Goal: Obtain resource: Obtain resource

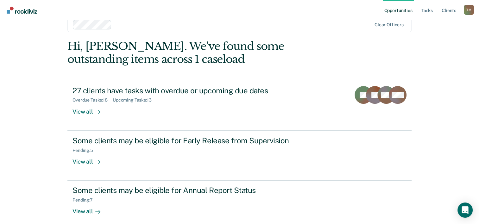
scroll to position [19, 0]
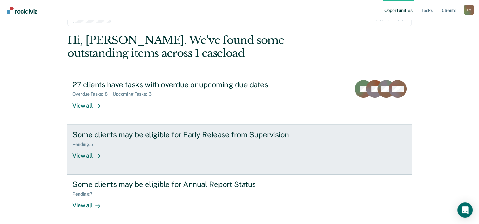
click at [87, 155] on div "View all" at bounding box center [89, 153] width 35 height 12
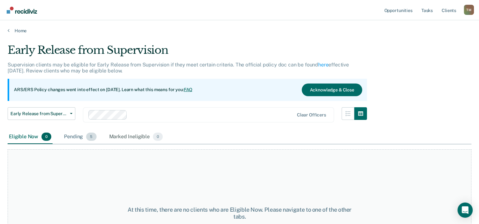
click at [74, 136] on div "Pending 5" at bounding box center [80, 137] width 35 height 14
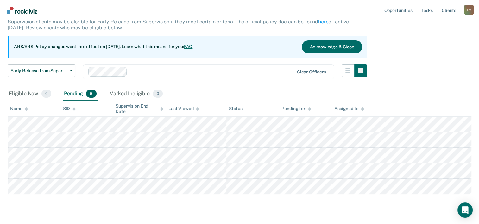
scroll to position [58, 0]
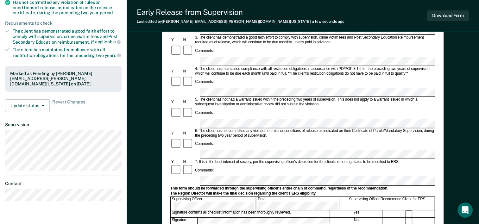
scroll to position [127, 0]
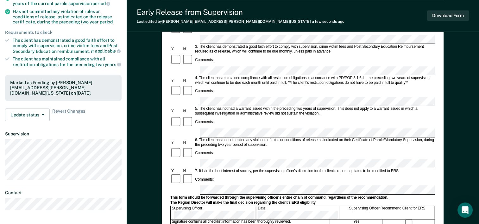
click at [206, 123] on form "Early Release from Supervision (ERS) Checklist, Recommendation, and Determinati…" at bounding box center [302, 163] width 265 height 459
click at [310, 173] on div "Comments:" at bounding box center [302, 179] width 265 height 12
click at [443, 16] on button "Download Form" at bounding box center [448, 15] width 42 height 10
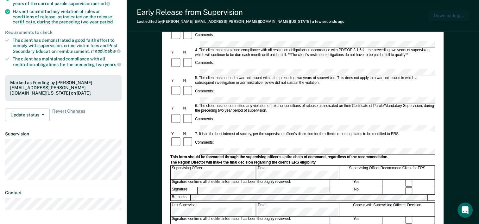
scroll to position [0, 0]
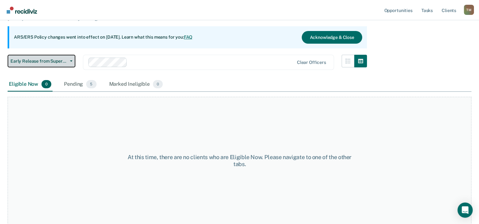
click at [47, 61] on span "Early Release from Supervision" at bounding box center [38, 61] width 57 height 5
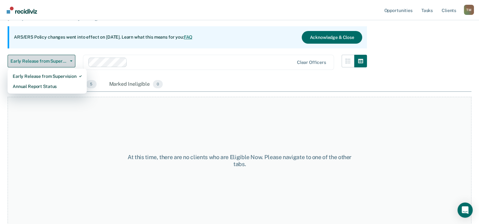
click at [47, 61] on span "Early Release from Supervision" at bounding box center [38, 61] width 57 height 5
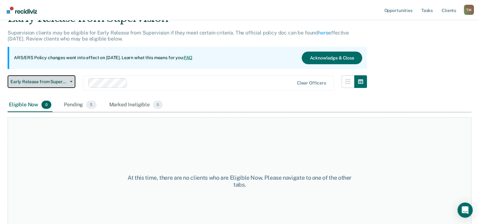
scroll to position [21, 0]
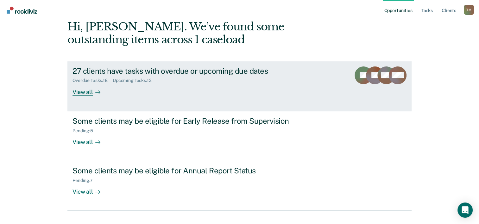
scroll to position [45, 0]
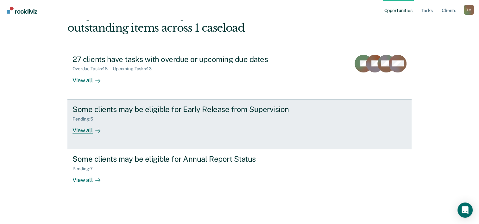
click at [86, 131] on div "View all" at bounding box center [89, 128] width 35 height 12
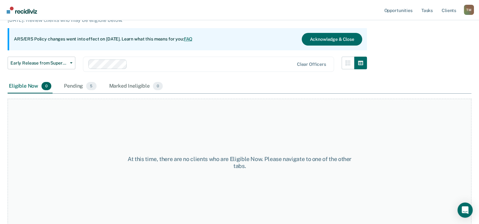
scroll to position [53, 0]
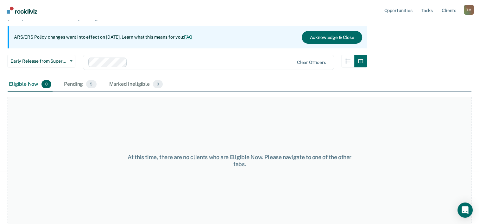
scroll to position [45, 0]
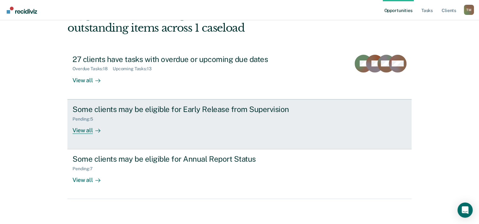
click at [86, 128] on div "View all" at bounding box center [89, 128] width 35 height 12
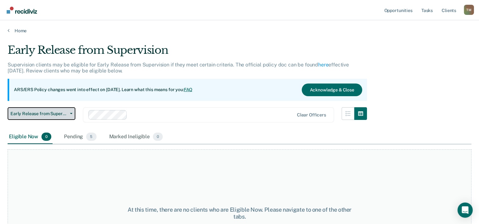
click at [48, 113] on span "Early Release from Supervision" at bounding box center [38, 113] width 57 height 5
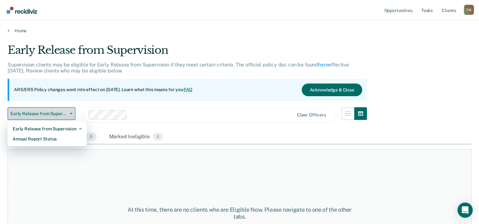
click at [48, 113] on span "Early Release from Supervision" at bounding box center [38, 113] width 57 height 5
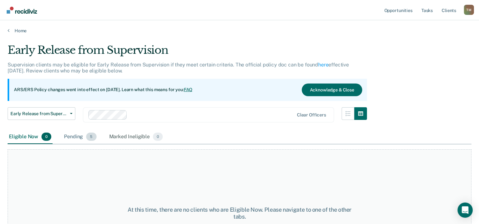
click at [78, 137] on div "Pending 5" at bounding box center [80, 137] width 35 height 14
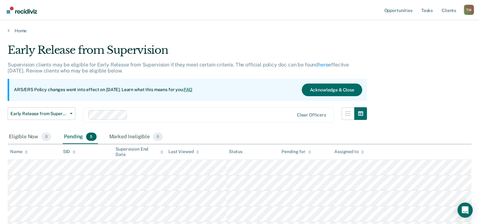
scroll to position [32, 0]
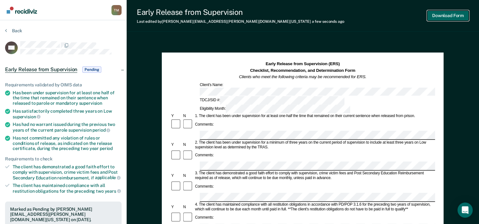
click at [442, 15] on button "Download Form" at bounding box center [448, 15] width 42 height 10
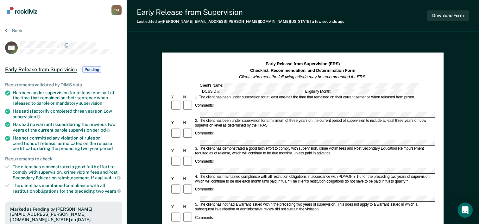
scroll to position [32, 0]
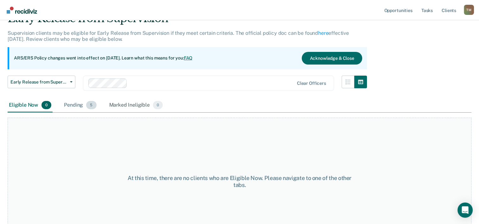
click at [77, 105] on div "Pending 5" at bounding box center [80, 105] width 35 height 14
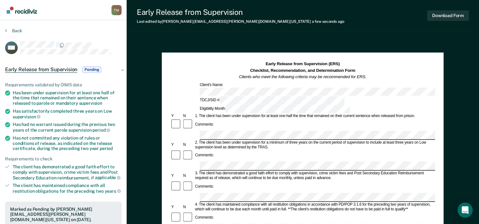
scroll to position [32, 0]
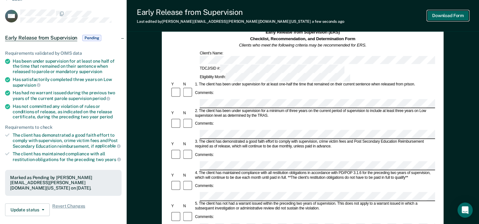
click at [440, 15] on button "Download Form" at bounding box center [448, 15] width 42 height 10
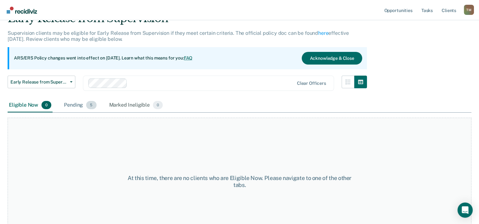
click at [79, 105] on div "Pending 5" at bounding box center [80, 105] width 35 height 14
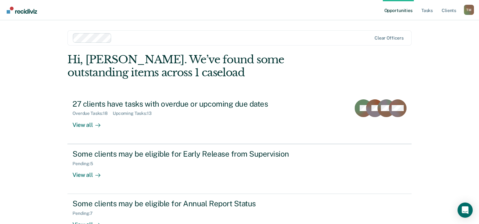
scroll to position [45, 0]
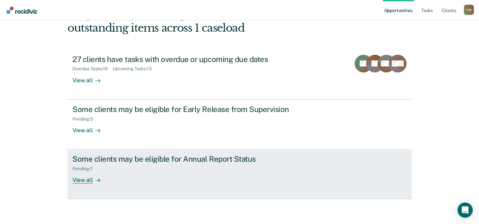
click at [142, 175] on div "Some clients may be eligible for Annual Report Status Pending : 7 View all" at bounding box center [190, 168] width 237 height 29
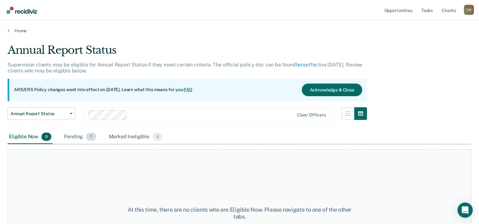
click at [80, 137] on div "Pending 7" at bounding box center [80, 137] width 35 height 14
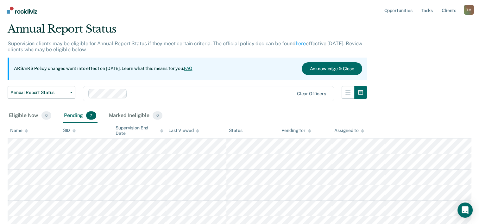
scroll to position [63, 0]
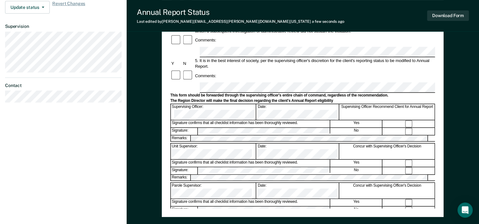
scroll to position [150, 0]
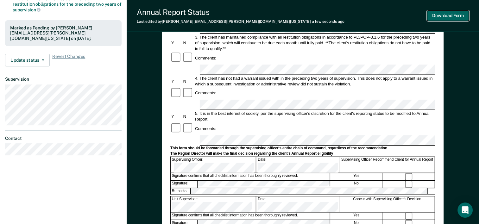
click at [442, 15] on button "Download Form" at bounding box center [448, 15] width 42 height 10
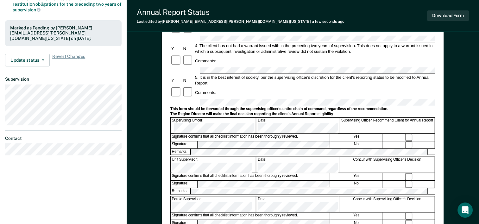
scroll to position [53, 0]
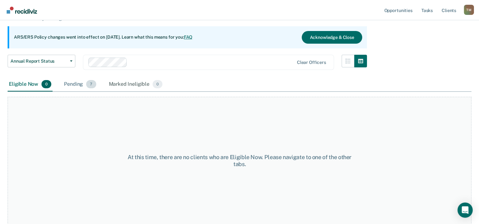
click at [76, 84] on div "Pending 7" at bounding box center [80, 85] width 35 height 14
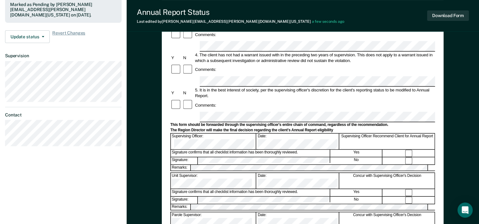
scroll to position [150, 0]
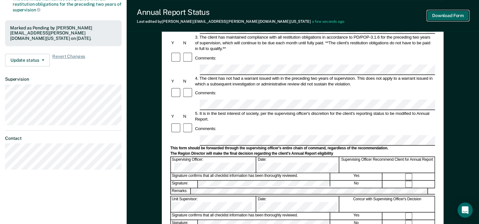
click at [438, 16] on button "Download Form" at bounding box center [448, 15] width 42 height 10
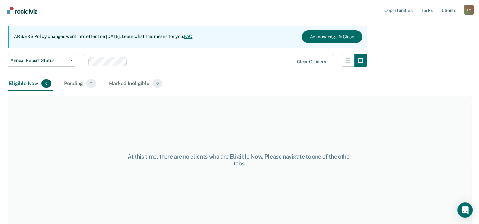
scroll to position [53, 0]
click at [79, 85] on div "Pending 7" at bounding box center [80, 85] width 35 height 14
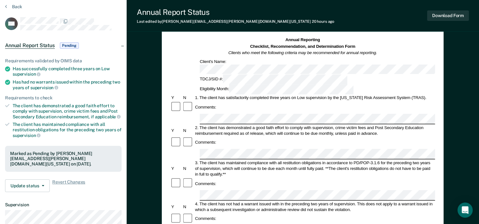
scroll to position [63, 0]
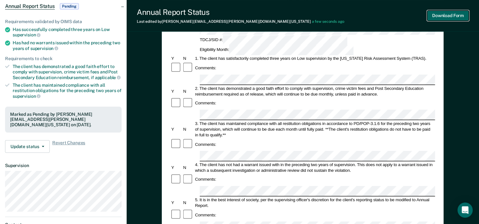
click at [442, 15] on button "Download Form" at bounding box center [448, 15] width 42 height 10
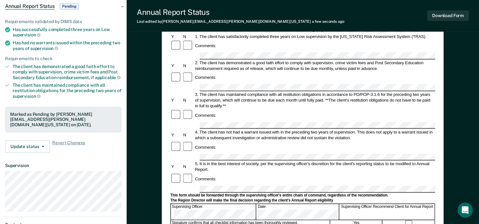
scroll to position [53, 0]
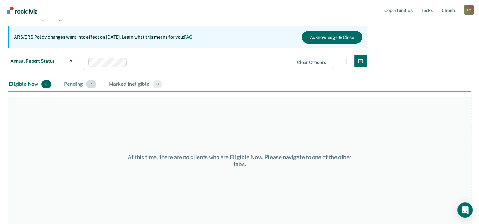
click at [75, 85] on div "Pending 7" at bounding box center [80, 85] width 35 height 14
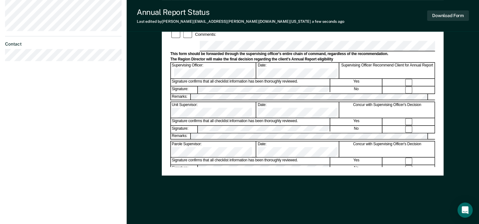
scroll to position [245, 0]
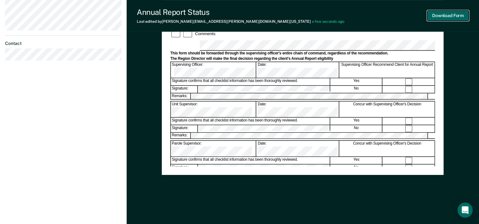
click at [449, 16] on button "Download Form" at bounding box center [448, 15] width 42 height 10
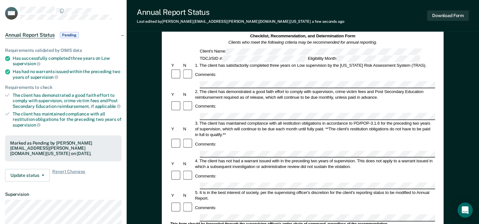
scroll to position [23, 0]
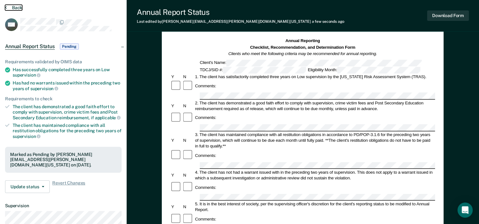
click at [14, 5] on button "Back" at bounding box center [13, 8] width 17 height 6
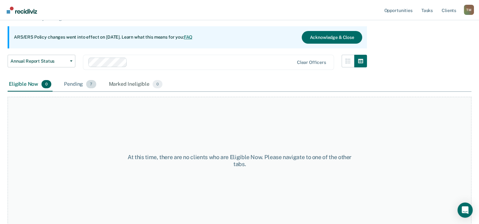
click at [77, 84] on div "Pending 7" at bounding box center [80, 85] width 35 height 14
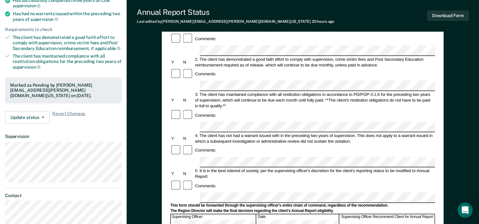
scroll to position [95, 0]
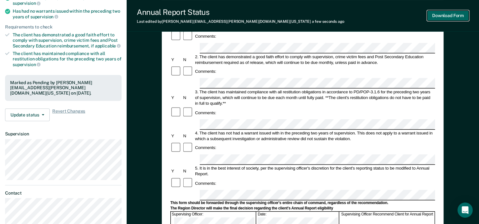
click at [434, 15] on button "Download Form" at bounding box center [448, 15] width 42 height 10
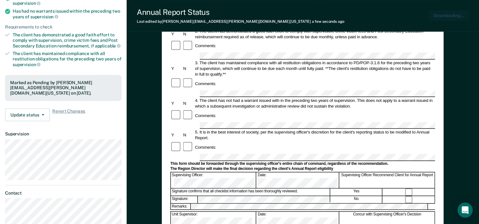
scroll to position [0, 0]
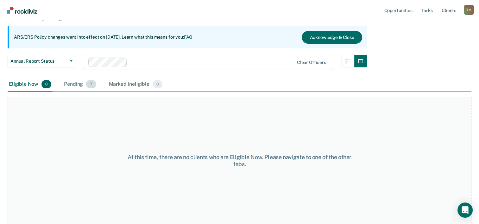
click at [71, 84] on div "Pending 7" at bounding box center [80, 85] width 35 height 14
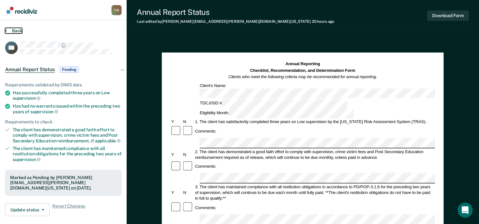
click at [10, 29] on button "Back" at bounding box center [13, 31] width 17 height 6
